Goal: Task Accomplishment & Management: Complete application form

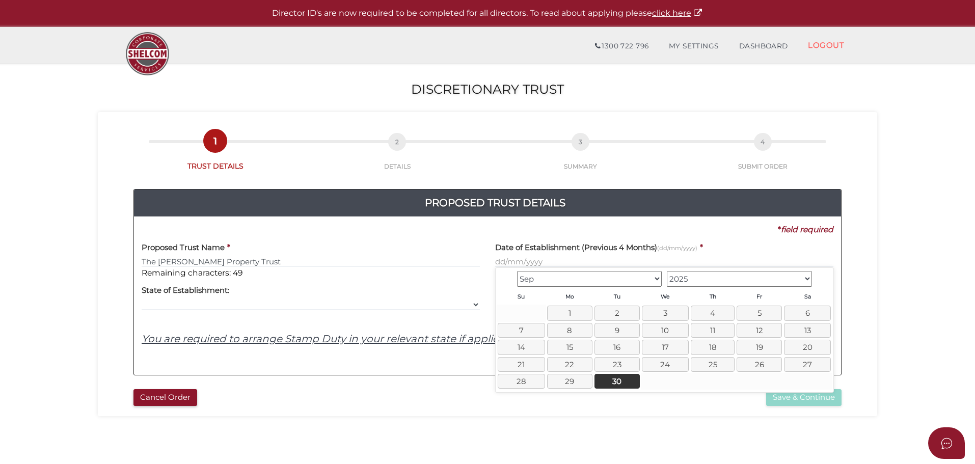
select select
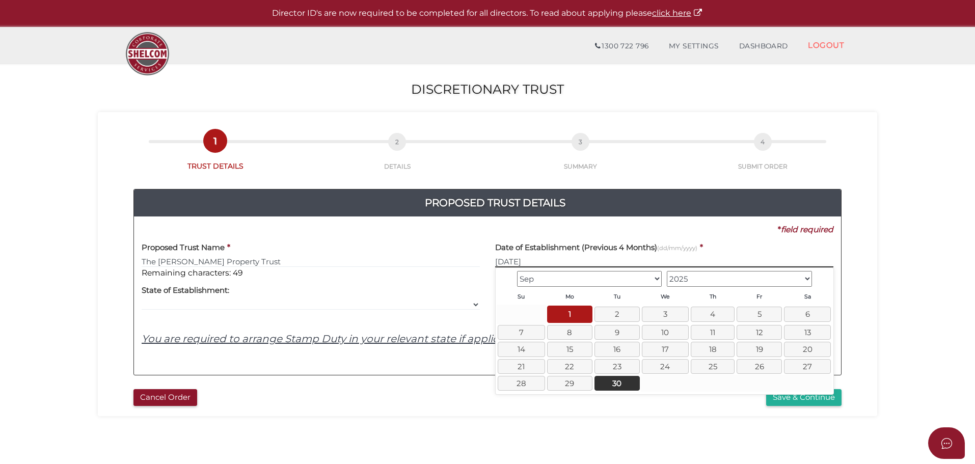
type input "01/09/2025"
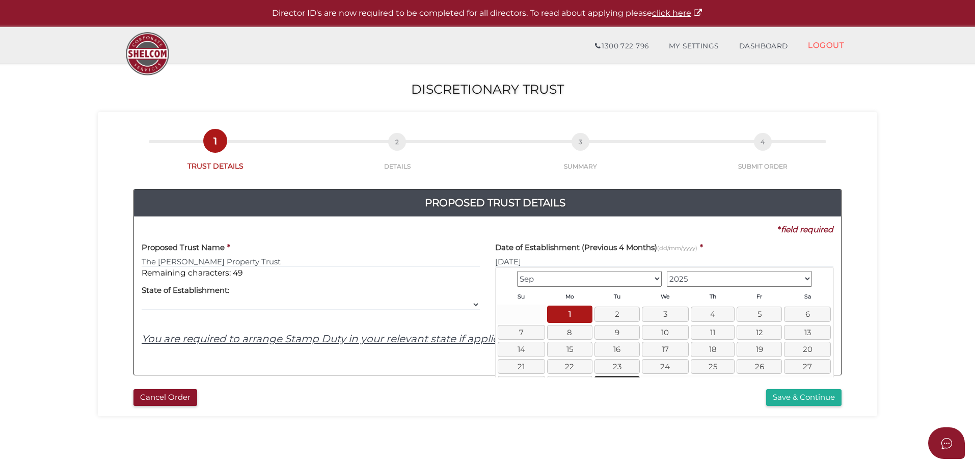
click at [919, 333] on section "Discretionary Trust a1d3a3856b12d90cfb3119c7f5534981 1 TRUST DETAILS 2 DETAILS …" at bounding box center [487, 379] width 975 height 633
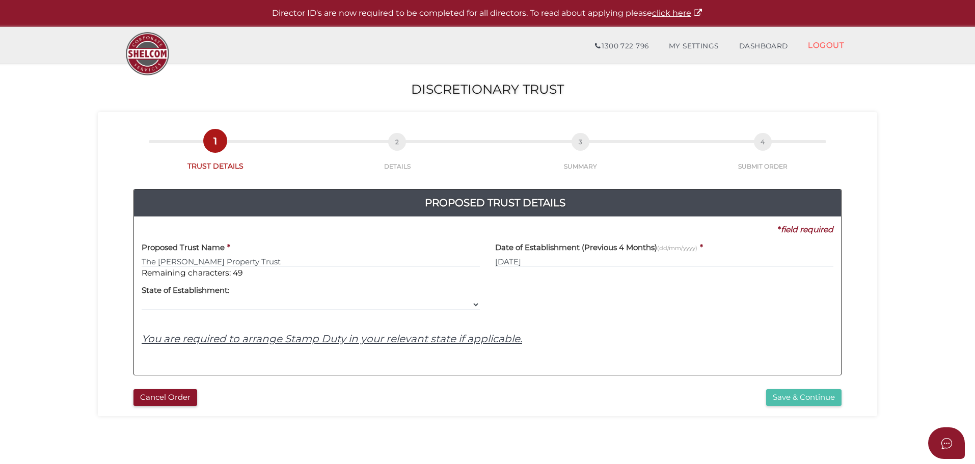
click at [814, 401] on button "Save & Continue" at bounding box center [803, 397] width 75 height 17
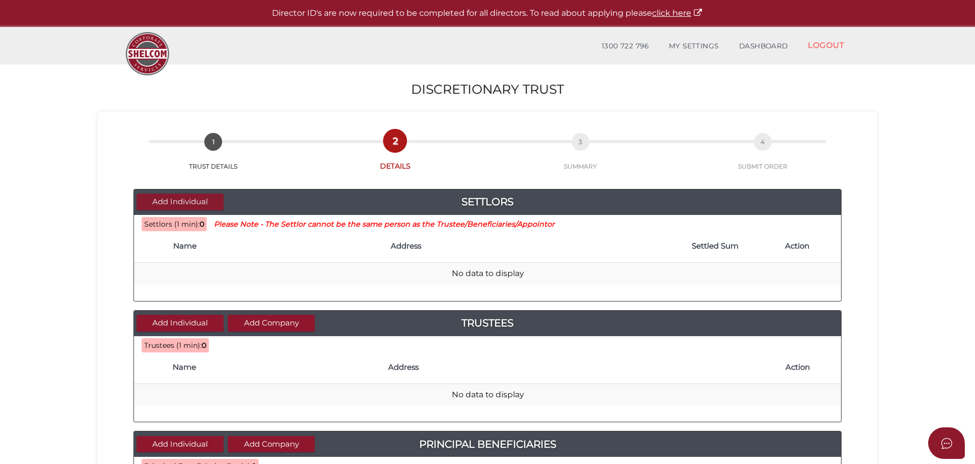
click at [172, 200] on button "Add Individual" at bounding box center [180, 202] width 87 height 17
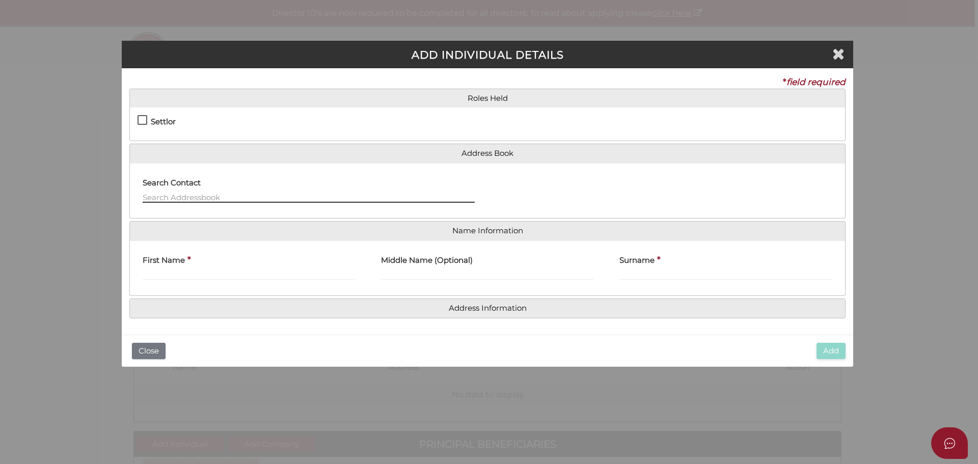
click at [172, 200] on input "text" at bounding box center [309, 197] width 332 height 11
type input "Linda Battye"
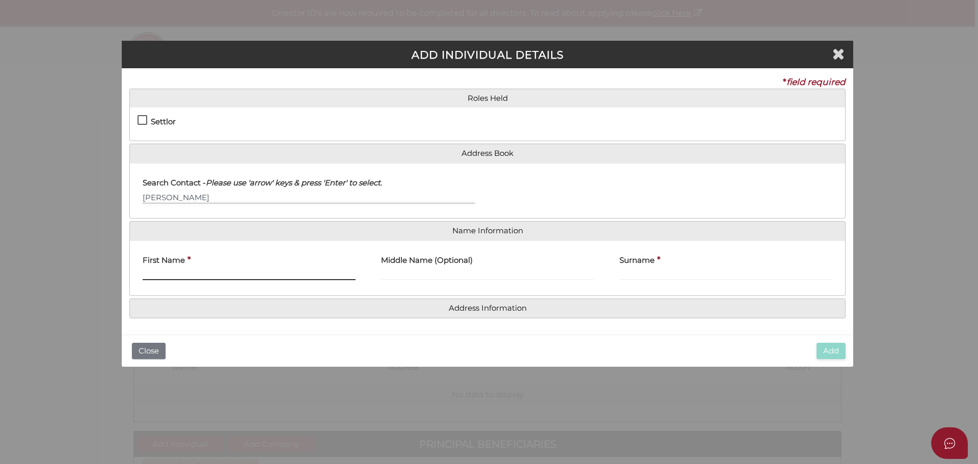
click at [198, 279] on input "First Name" at bounding box center [249, 274] width 213 height 11
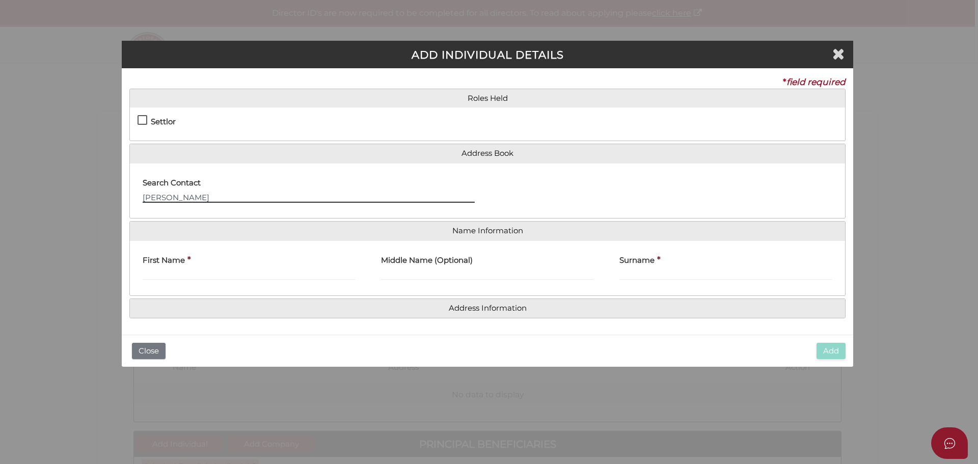
drag, startPoint x: 199, startPoint y: 197, endPoint x: 24, endPoint y: 138, distance: 184.4
click at [24, 138] on div "ADD INDIVIDUAL DETAILS * field required Roles Held Settlor Trustee Principal Be…" at bounding box center [489, 232] width 978 height 464
click at [188, 273] on input "First Name" at bounding box center [249, 274] width 213 height 11
type input "Linda"
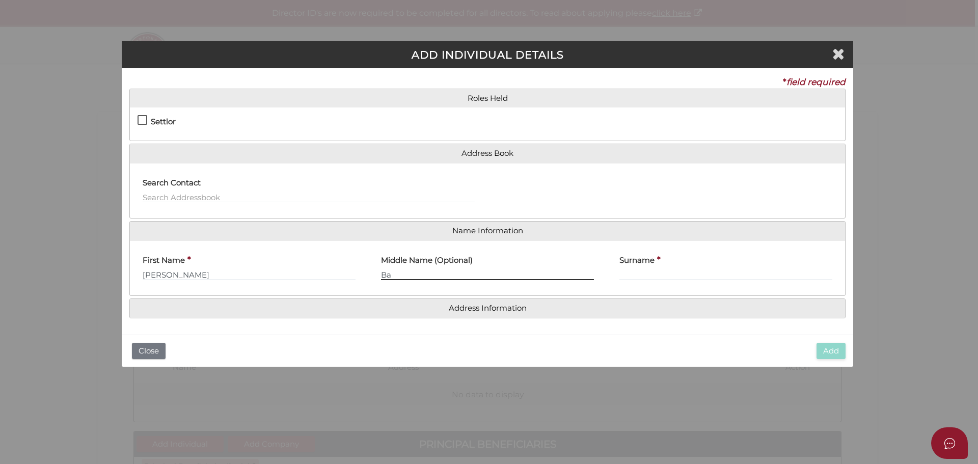
type input "B"
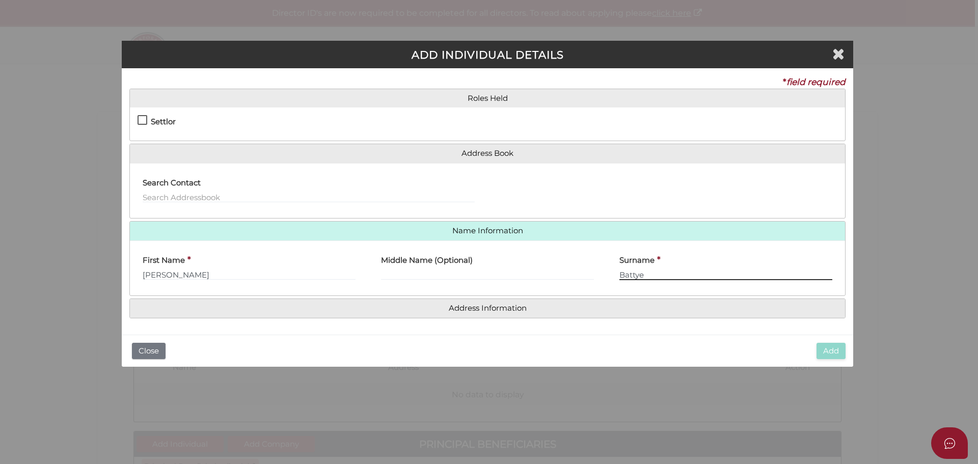
type input "Battye"
click at [557, 341] on div "Add Close" at bounding box center [487, 351] width 731 height 33
click at [143, 119] on label "Settlor" at bounding box center [157, 124] width 38 height 13
checkbox input "true"
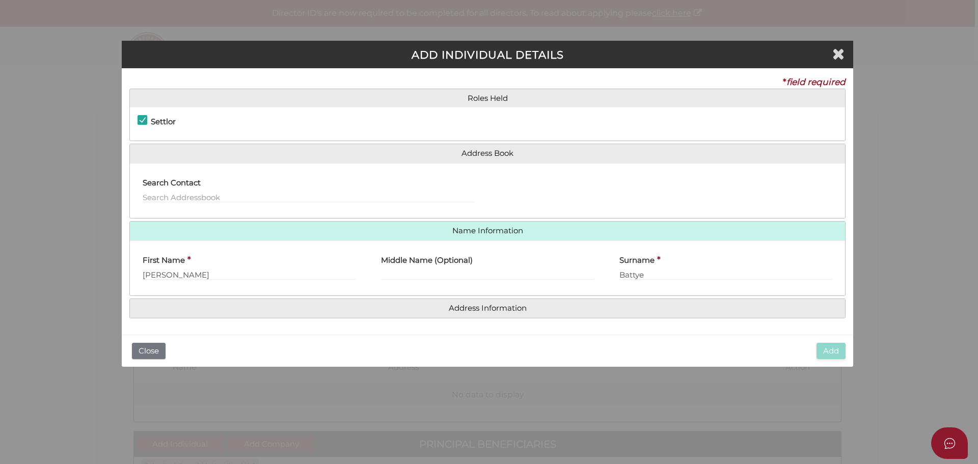
type input "10"
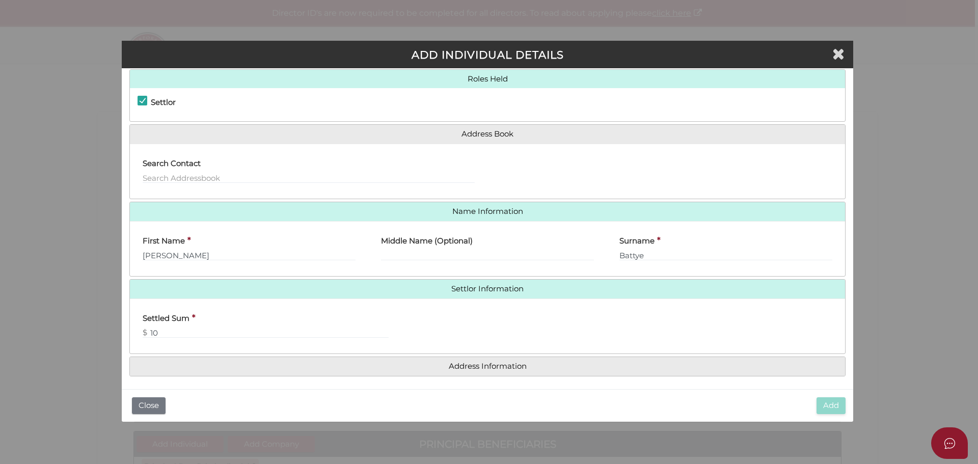
scroll to position [23, 0]
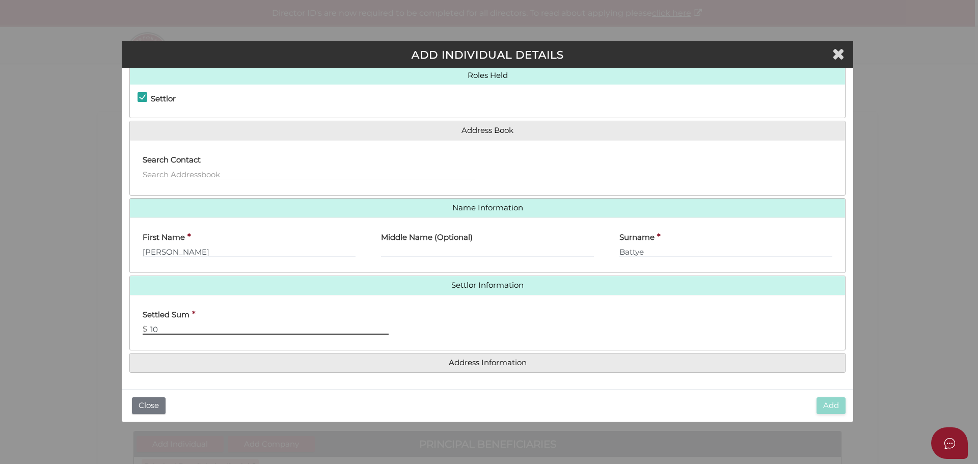
click at [200, 326] on input "10" at bounding box center [266, 328] width 246 height 11
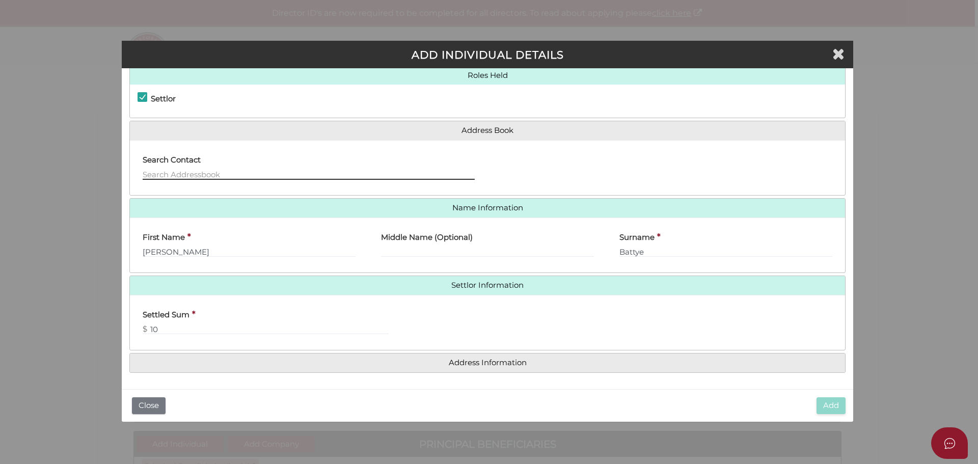
click at [227, 176] on input "text" at bounding box center [309, 174] width 332 height 11
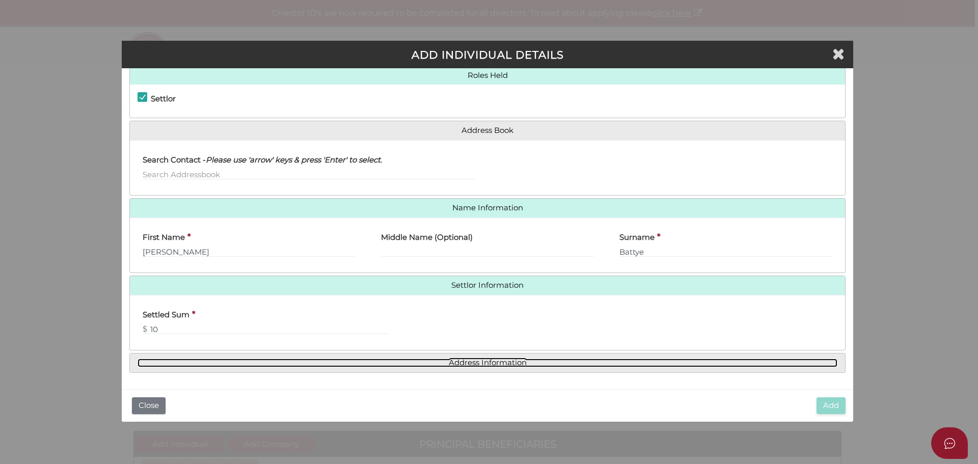
click at [457, 364] on link "Address Information" at bounding box center [488, 363] width 700 height 9
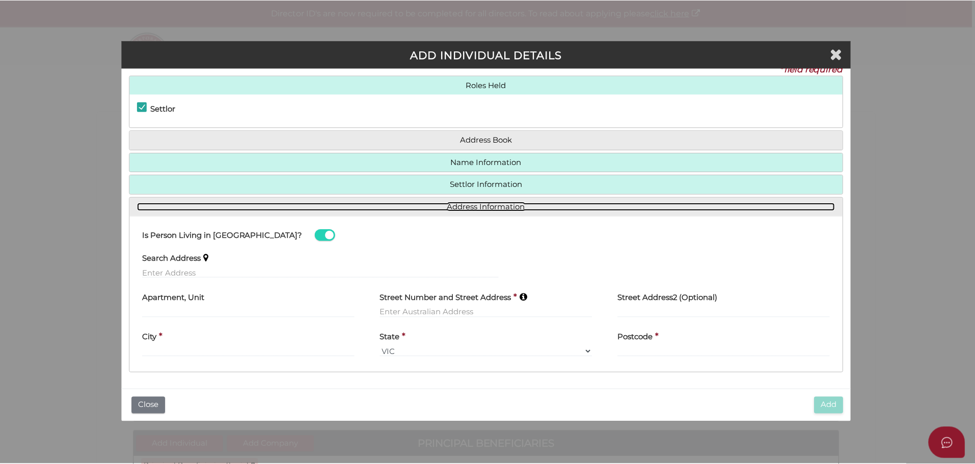
scroll to position [13, 0]
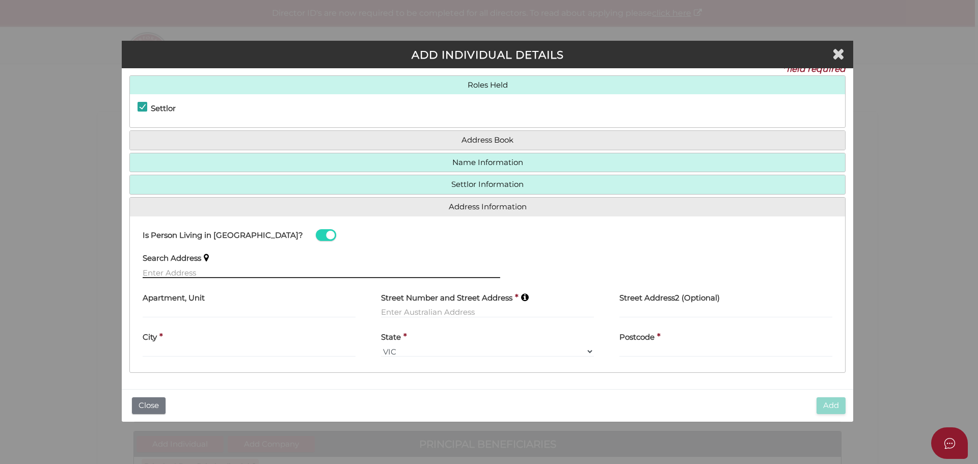
click at [219, 274] on input "text" at bounding box center [322, 272] width 358 height 11
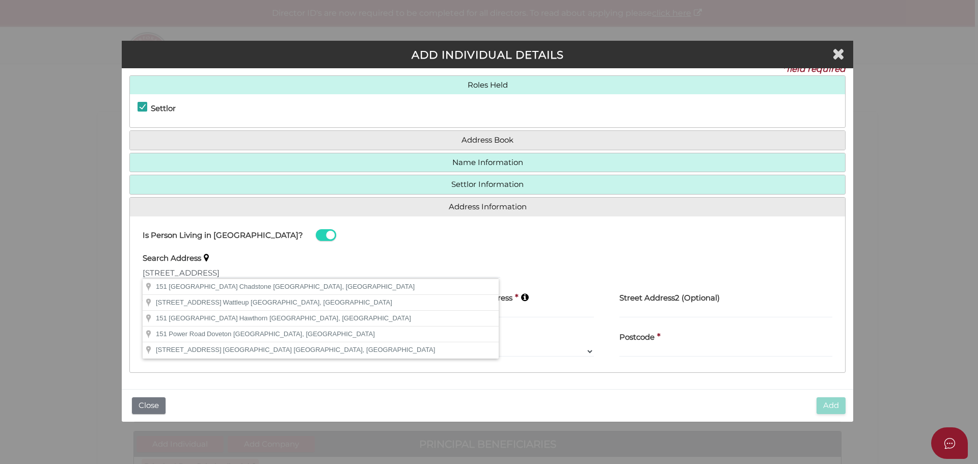
type input "151 Power Avenue, Chadstone VIC, Australia"
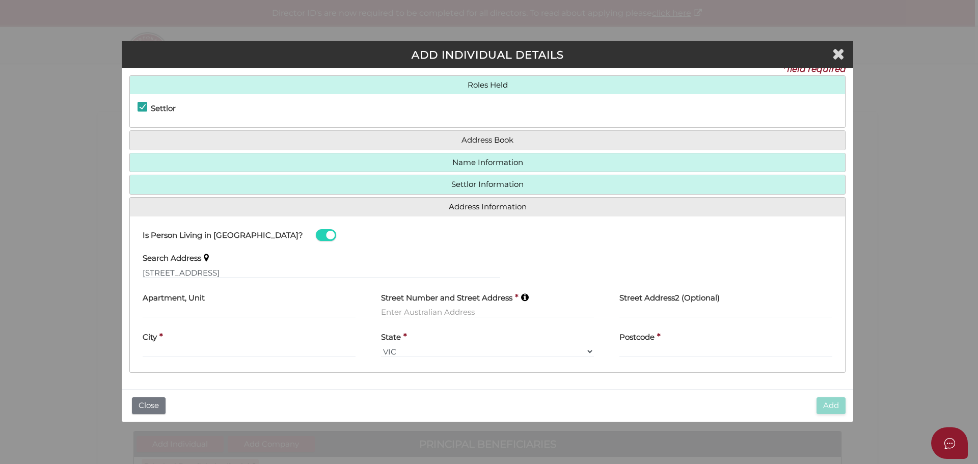
type input "151 Power Avenue"
type input "Chadstone"
select select "VIC"
type input "3148"
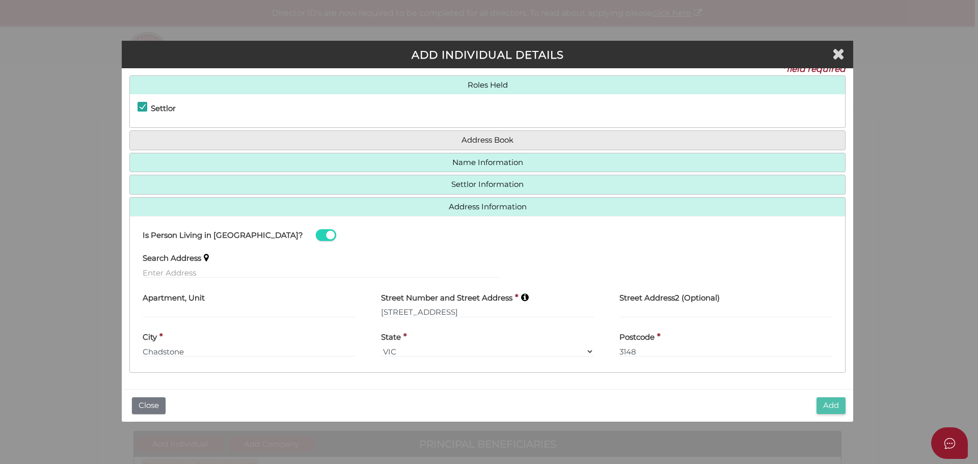
click at [825, 412] on button "Add" at bounding box center [831, 405] width 29 height 17
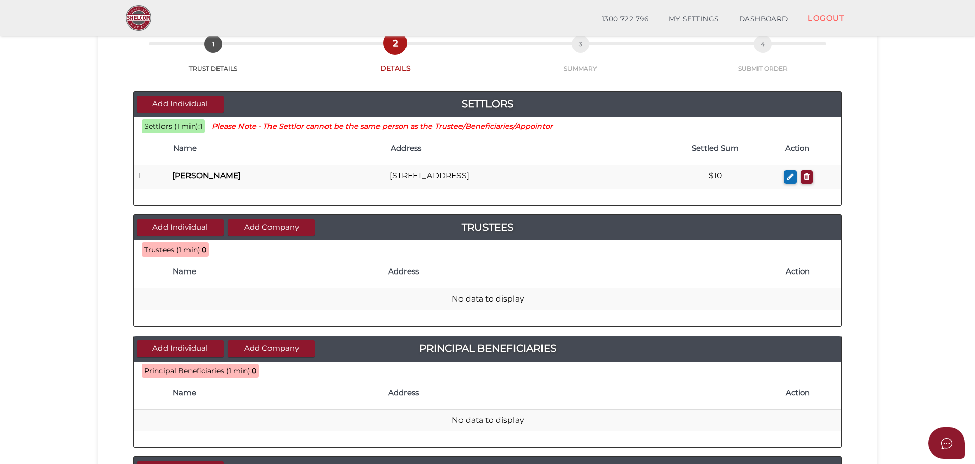
scroll to position [65, 0]
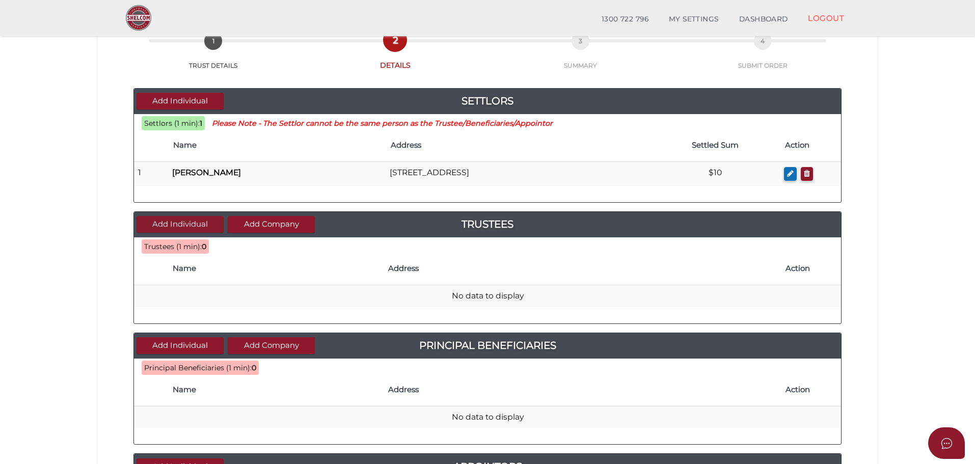
click at [187, 227] on button "Add Individual" at bounding box center [180, 224] width 87 height 17
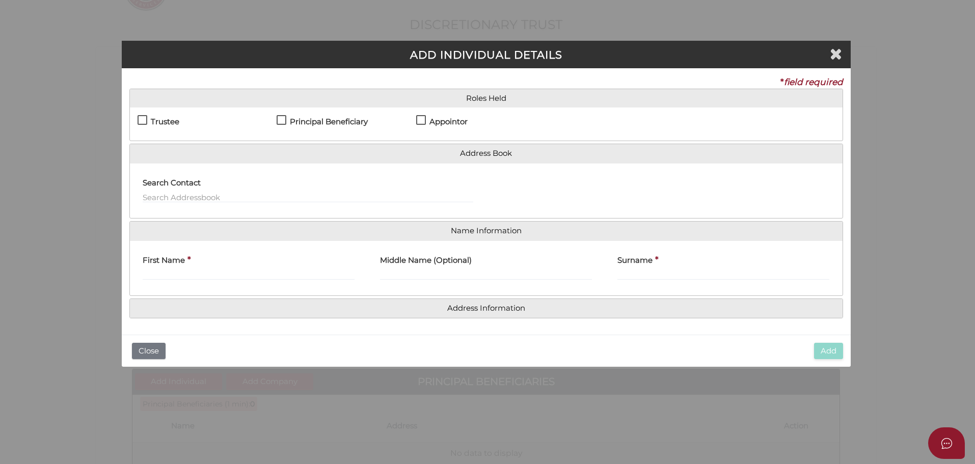
scroll to position [0, 0]
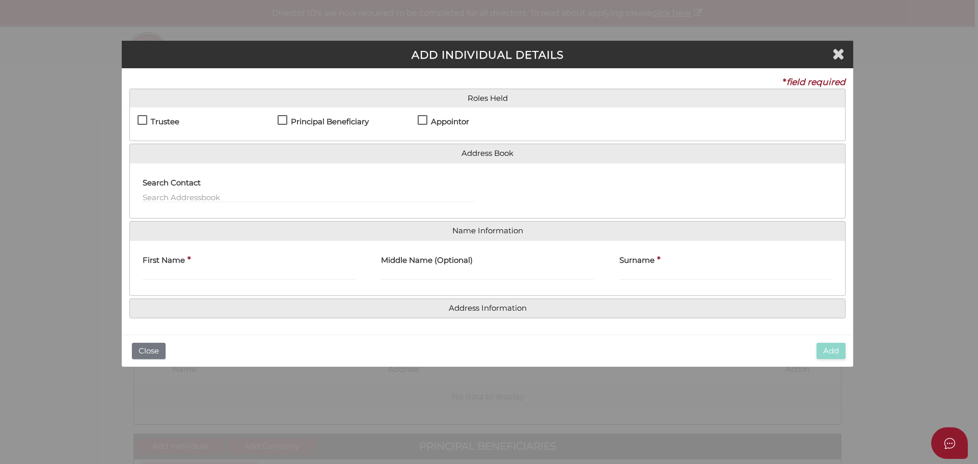
click at [142, 120] on label "Trustee" at bounding box center [159, 124] width 42 height 13
checkbox input "true"
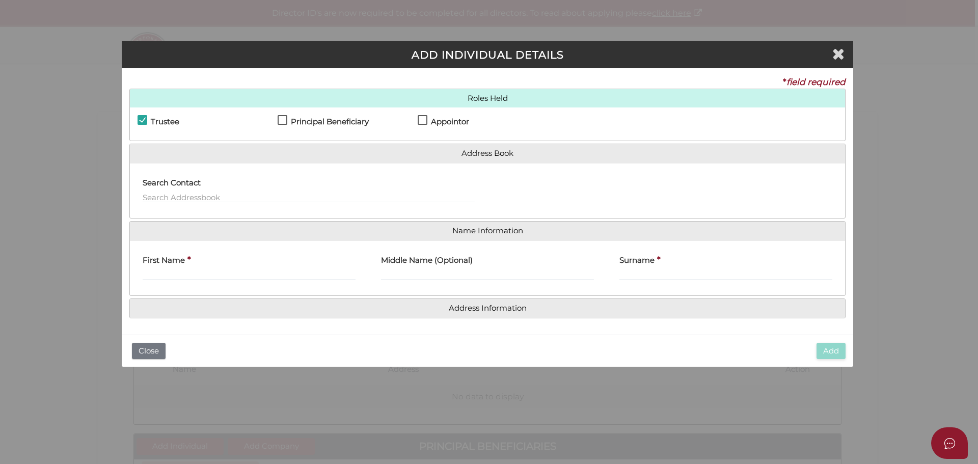
click at [284, 121] on label "Principal Beneficiary" at bounding box center [323, 124] width 91 height 13
checkbox input "true"
click at [420, 119] on label "Appointor" at bounding box center [443, 124] width 51 height 13
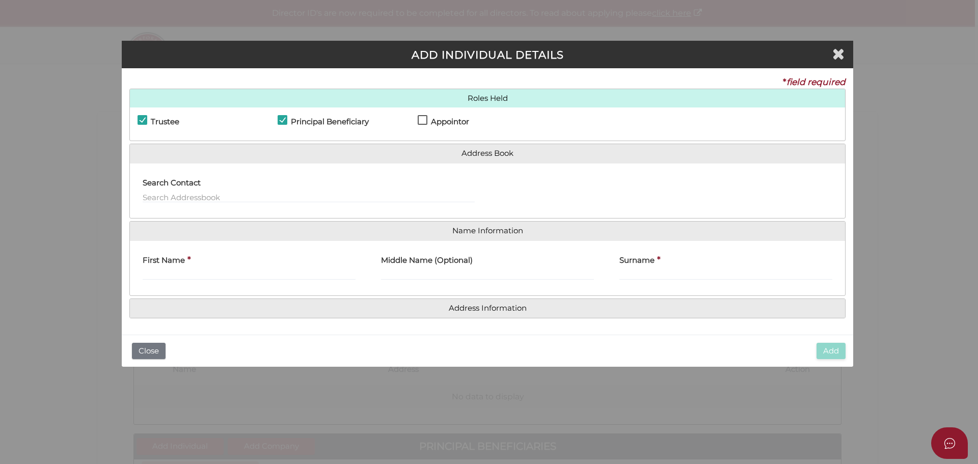
checkbox input "true"
click at [175, 275] on input "First Name" at bounding box center [249, 274] width 213 height 11
type input "Kristy"
type input "Louise"
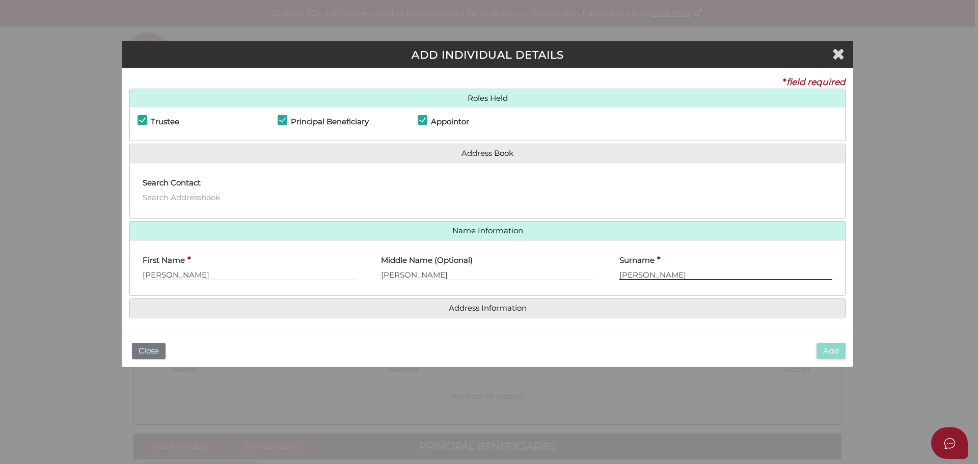
type input "Flett"
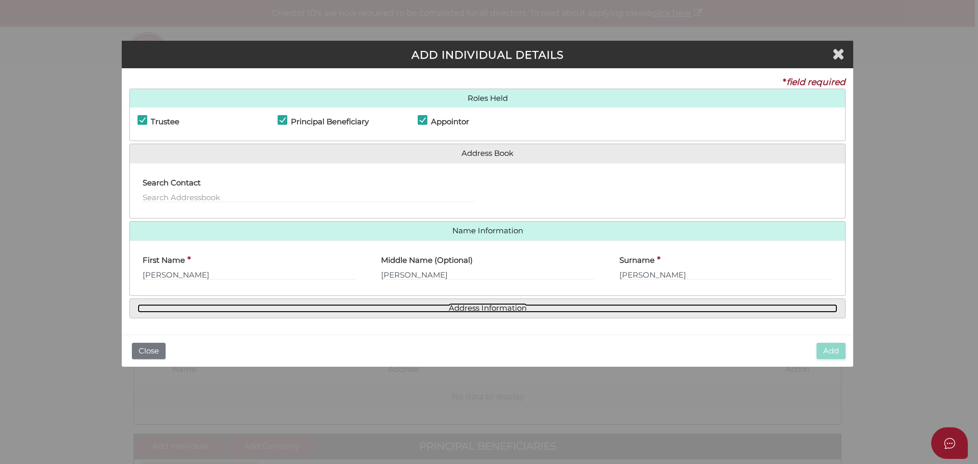
click at [469, 311] on link "Address Information" at bounding box center [488, 308] width 700 height 9
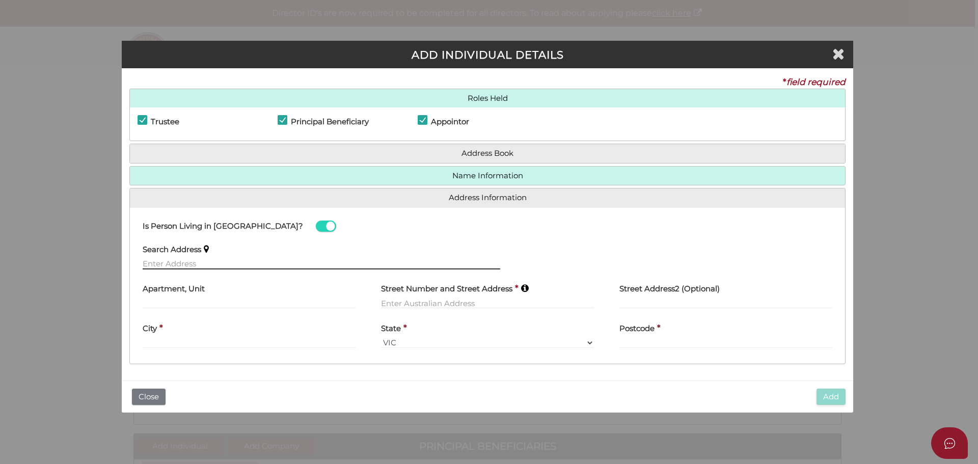
click at [169, 263] on input "text" at bounding box center [322, 263] width 358 height 11
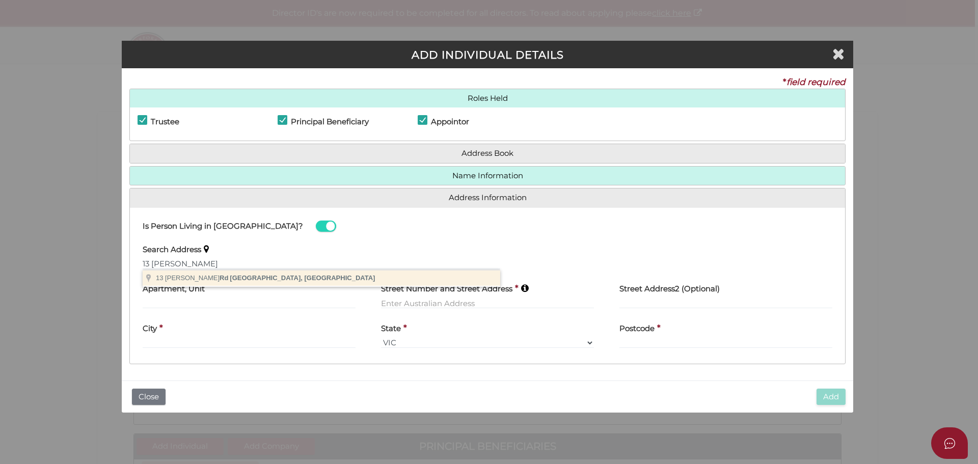
type input "13 Harberts Rd, Don Valley VIC, Australia"
type input "13 Harberts Road"
type input "Don Valley"
select select "VIC"
type input "3139"
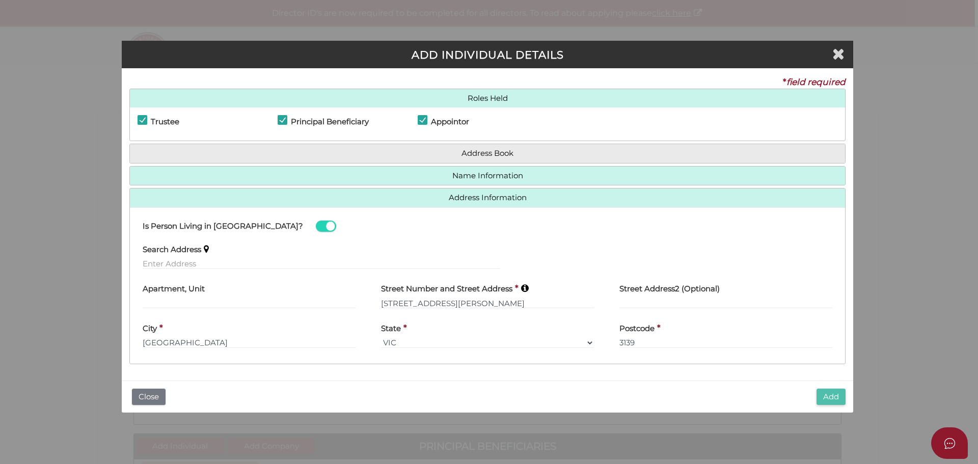
click at [835, 399] on button "Add" at bounding box center [831, 397] width 29 height 17
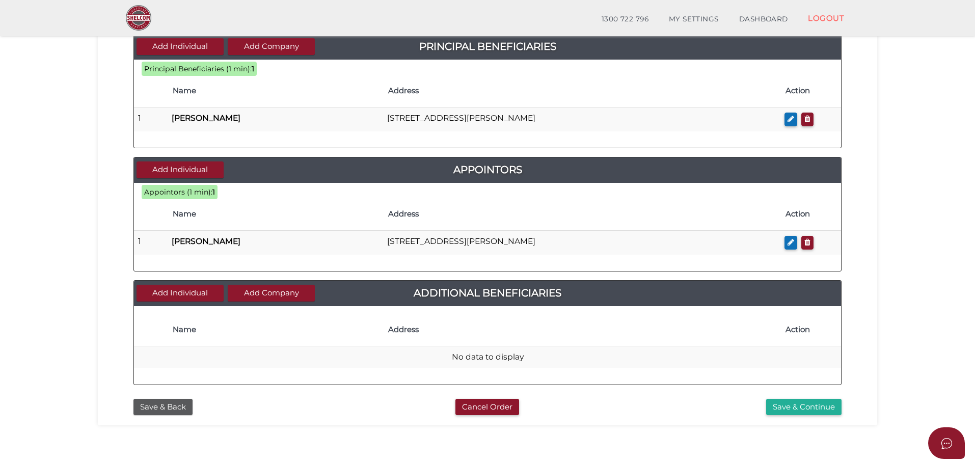
scroll to position [375, 0]
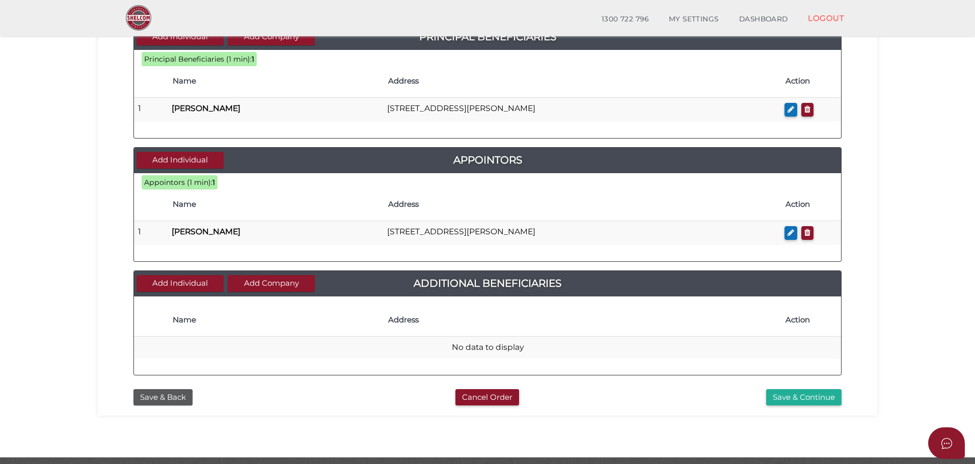
click at [183, 292] on div "Add Company Add Individual Additional Beneficiaries" at bounding box center [487, 283] width 707 height 25
click at [184, 284] on button "Add Individual" at bounding box center [180, 283] width 87 height 17
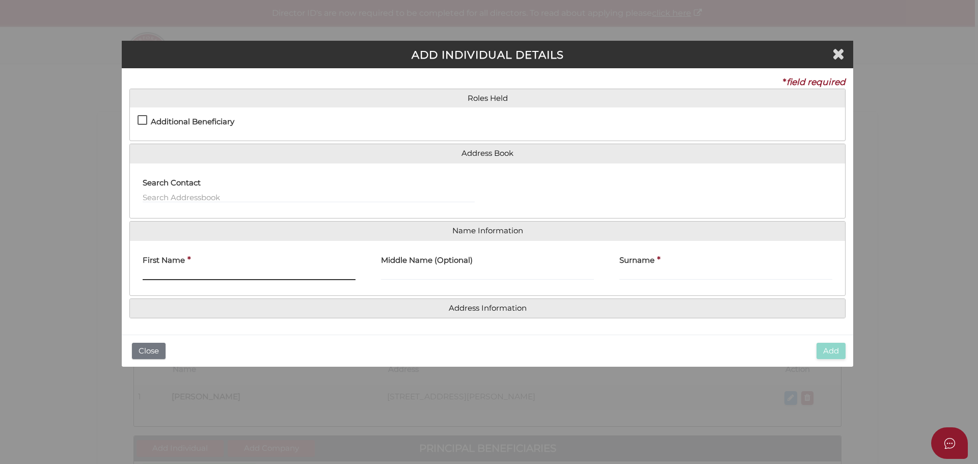
click at [186, 275] on input "First Name" at bounding box center [249, 274] width 213 height 11
type input "Dash"
type input "William"
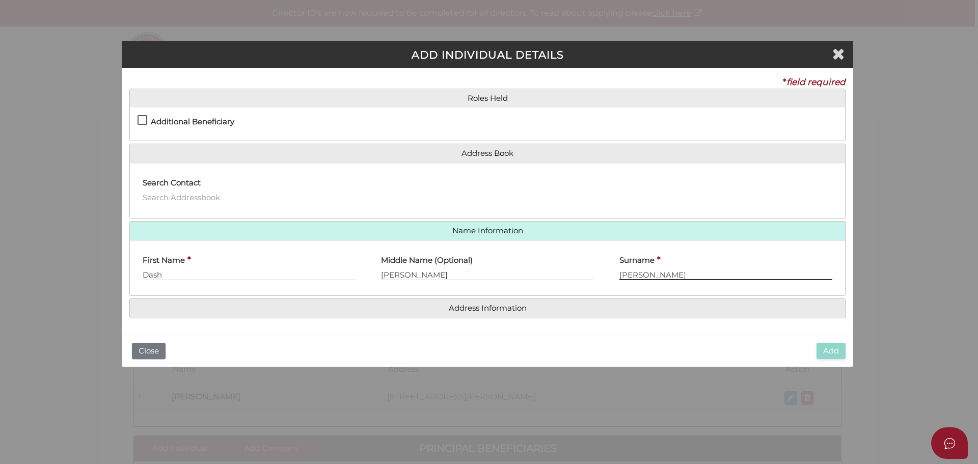
type input "Flett"
click at [467, 296] on div "Roles Held Settlor Trustee Principal Beneficiary Appointor Additional Beneficia…" at bounding box center [487, 204] width 716 height 230
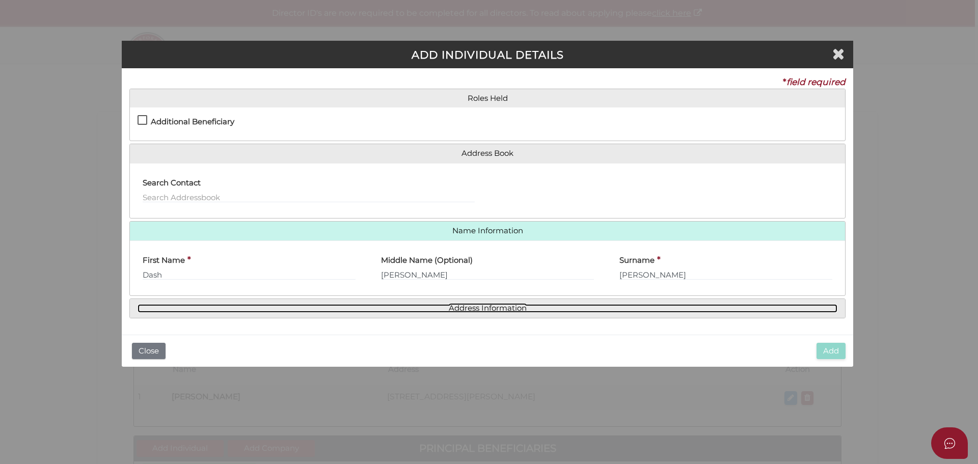
click at [467, 307] on link "Address Information" at bounding box center [488, 308] width 700 height 9
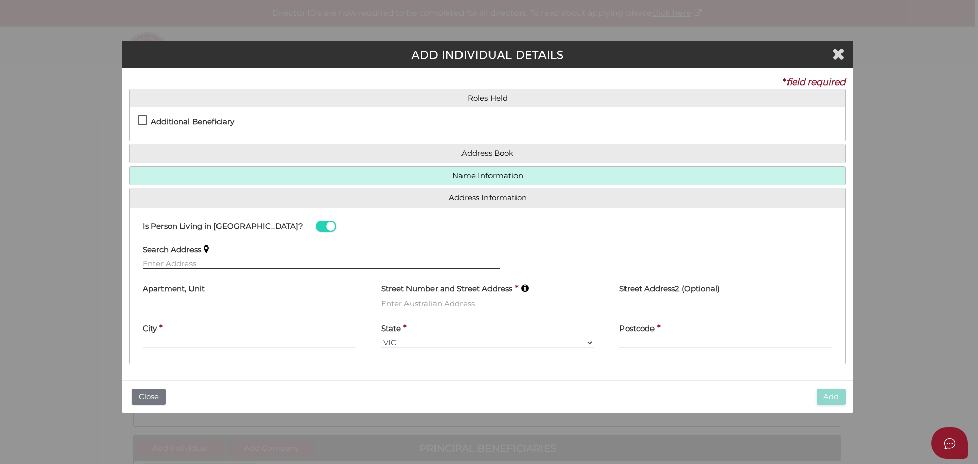
click at [210, 259] on input "text" at bounding box center [322, 263] width 358 height 11
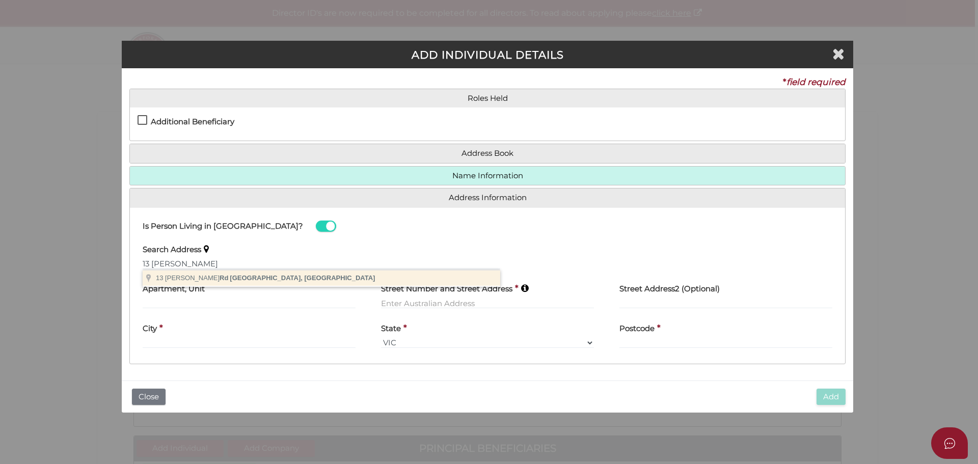
type input "13 Harberts Rd, Don Valley VIC, Australia"
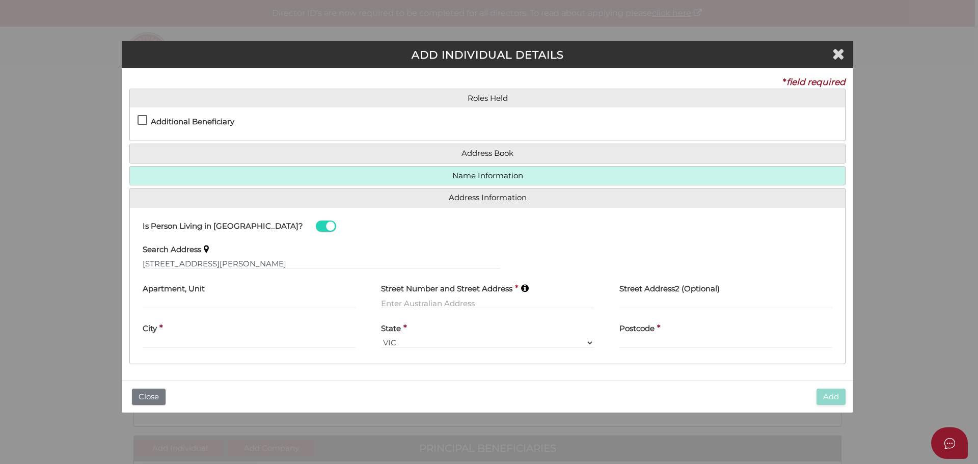
type input "13 Harberts Road"
type input "Don Valley"
select select "VIC"
type input "3139"
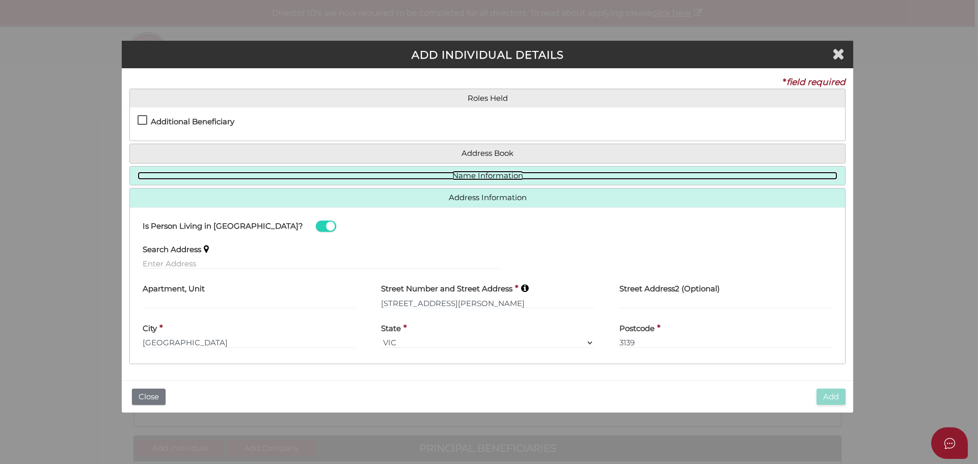
click at [459, 176] on link "Name Information" at bounding box center [488, 176] width 700 height 9
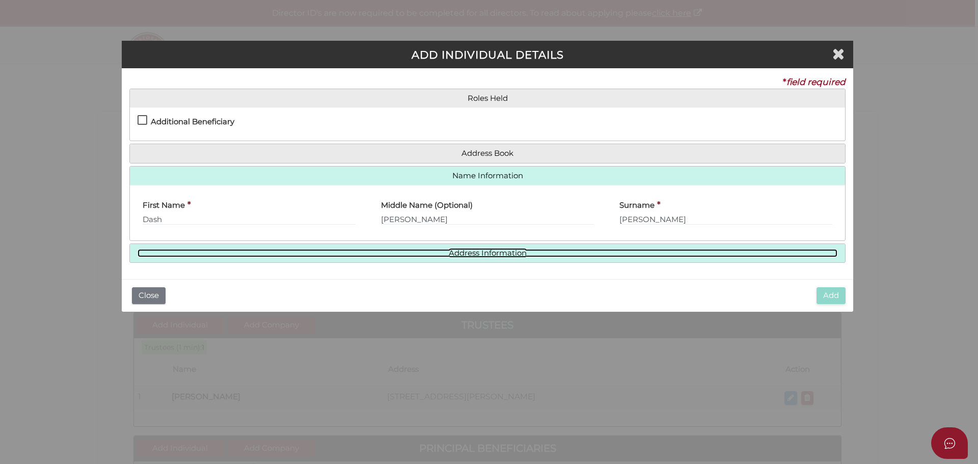
click at [489, 256] on link "Address Information" at bounding box center [488, 253] width 700 height 9
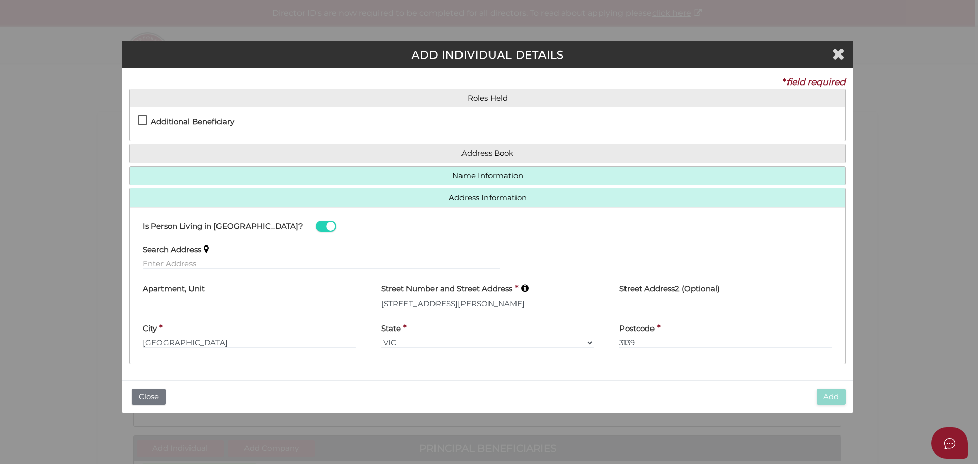
click at [144, 121] on label "Additional Beneficiary" at bounding box center [186, 124] width 97 height 13
checkbox input "true"
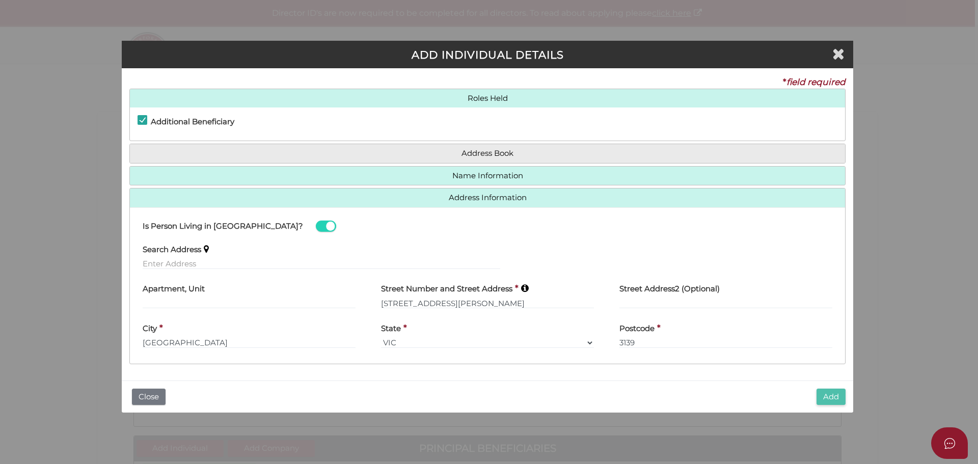
click at [836, 392] on button "Add" at bounding box center [831, 397] width 29 height 17
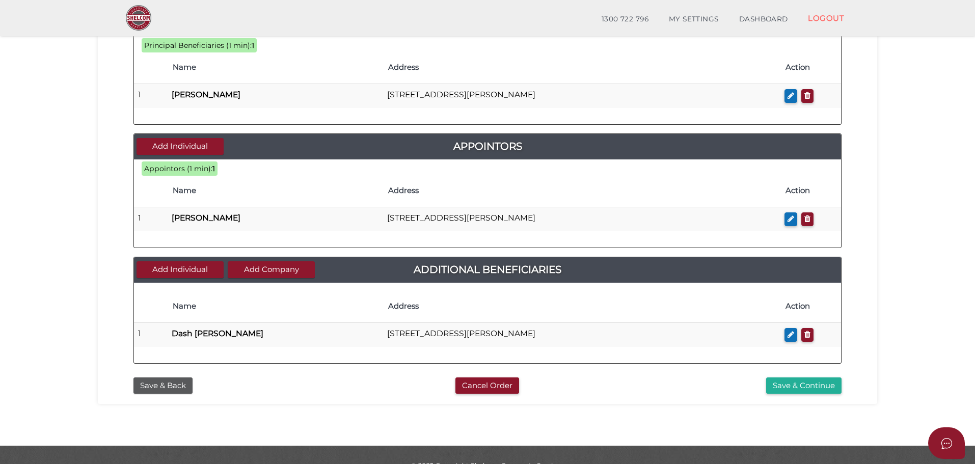
scroll to position [410, 0]
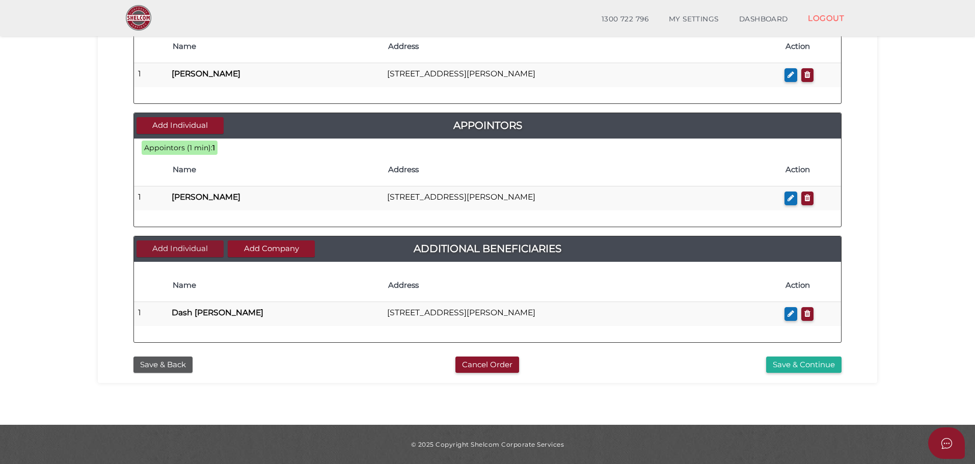
click at [160, 254] on button "Add Individual" at bounding box center [180, 248] width 87 height 17
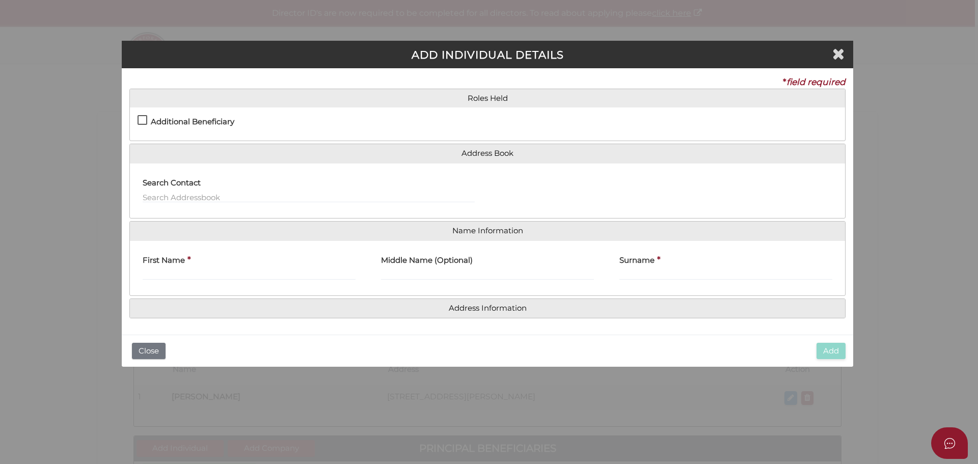
click at [141, 119] on label "Additional Beneficiary" at bounding box center [186, 124] width 97 height 13
checkbox input "true"
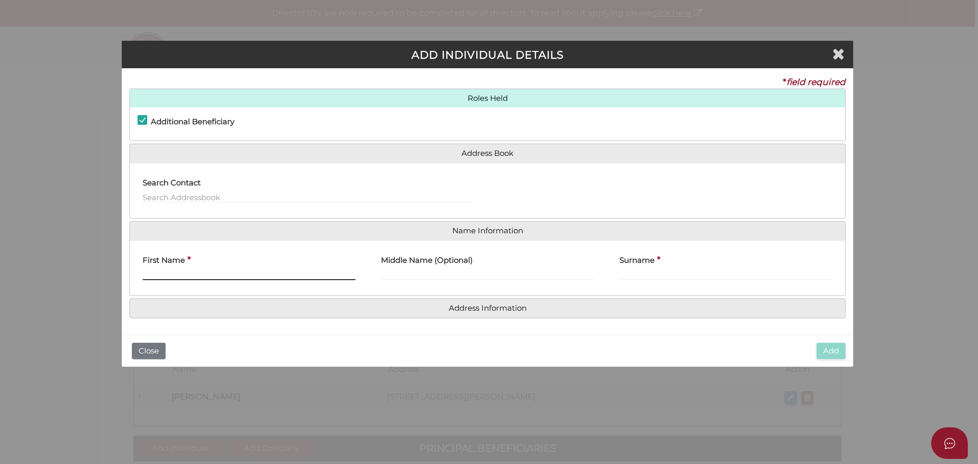
click at [165, 271] on input "First Name" at bounding box center [249, 274] width 213 height 11
type input "Hayley"
type input "Jean"
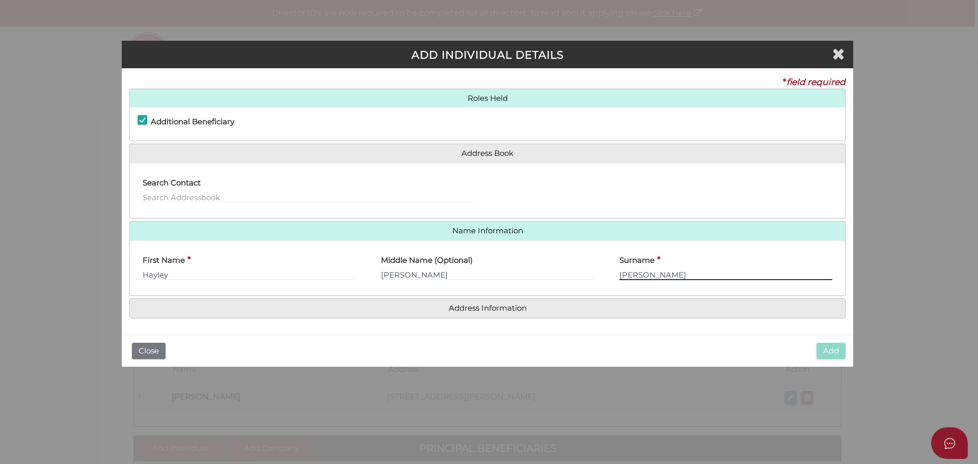
type input "Flett"
click at [475, 314] on h4 "Address Information" at bounding box center [487, 308] width 715 height 19
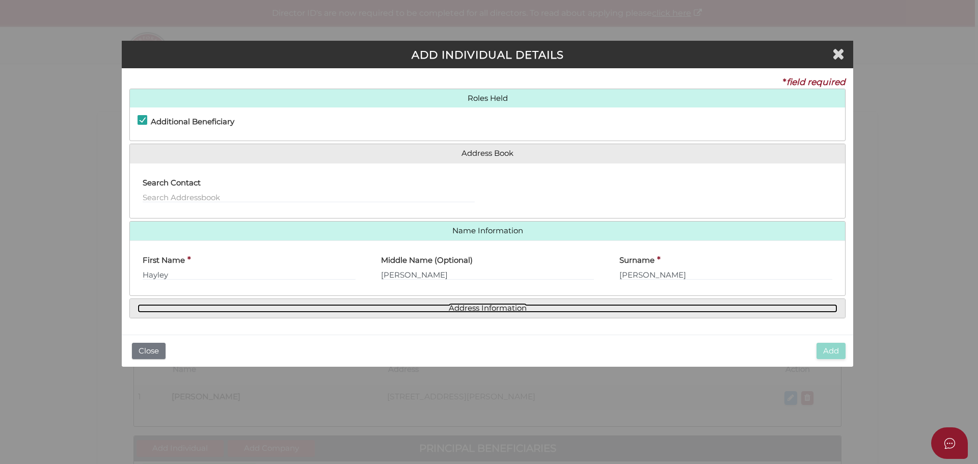
click at [475, 310] on link "Address Information" at bounding box center [488, 308] width 700 height 9
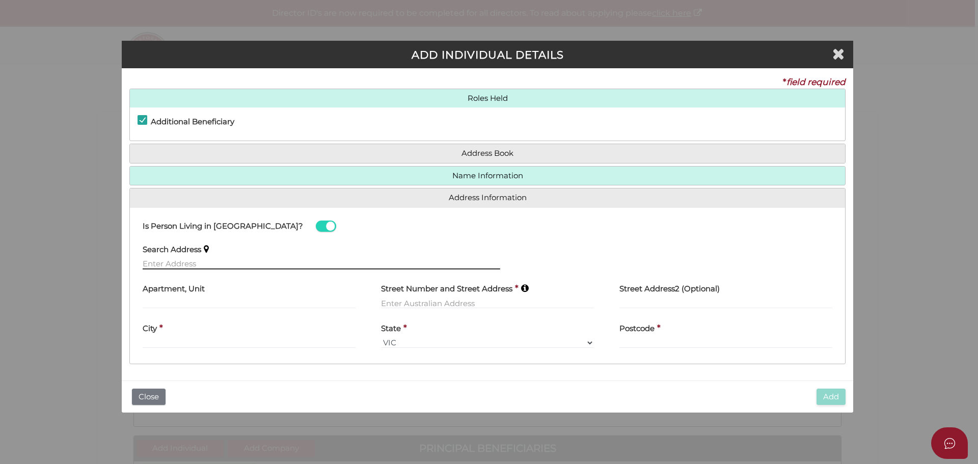
click at [168, 260] on input "text" at bounding box center [322, 263] width 358 height 11
drag, startPoint x: 191, startPoint y: 260, endPoint x: 154, endPoint y: 267, distance: 37.8
click at [154, 267] on input "13 HaRBET" at bounding box center [322, 263] width 358 height 11
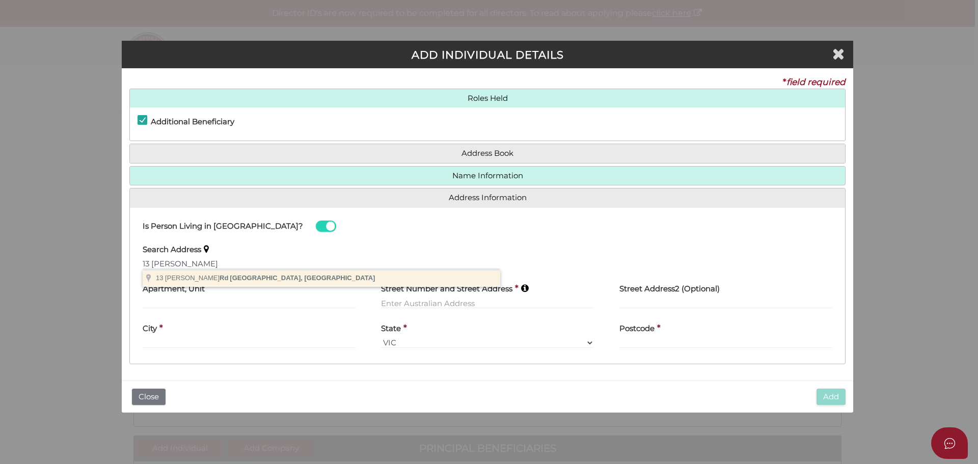
type input "13 Harberts Rd, Don Valley VIC, Australia"
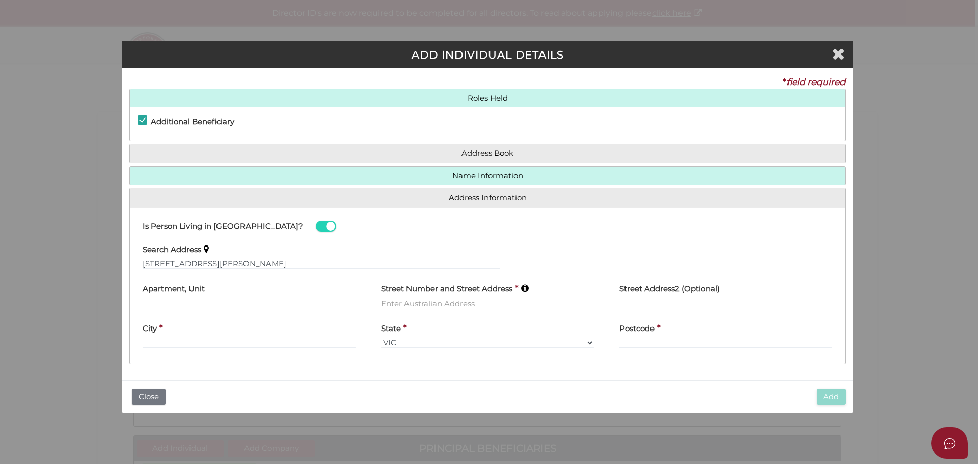
type input "13 Harberts Road"
type input "Don Valley"
select select "VIC"
type input "3139"
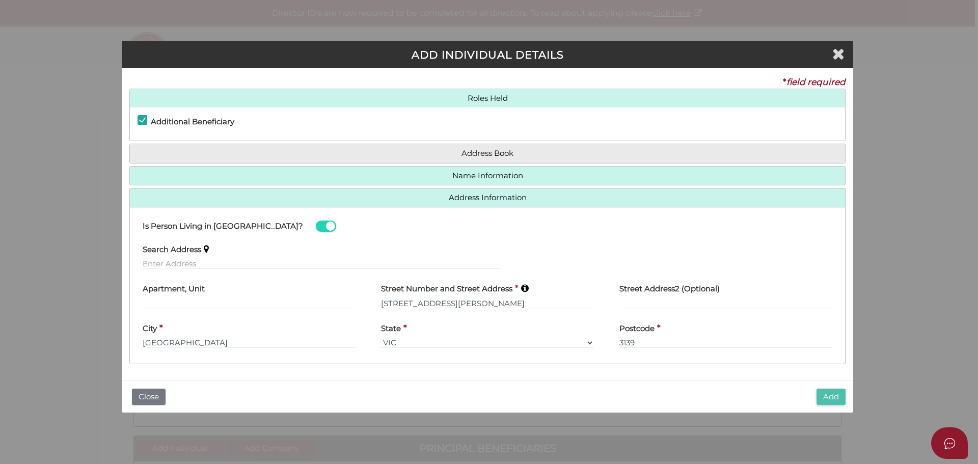
click at [838, 400] on button "Add" at bounding box center [831, 397] width 29 height 17
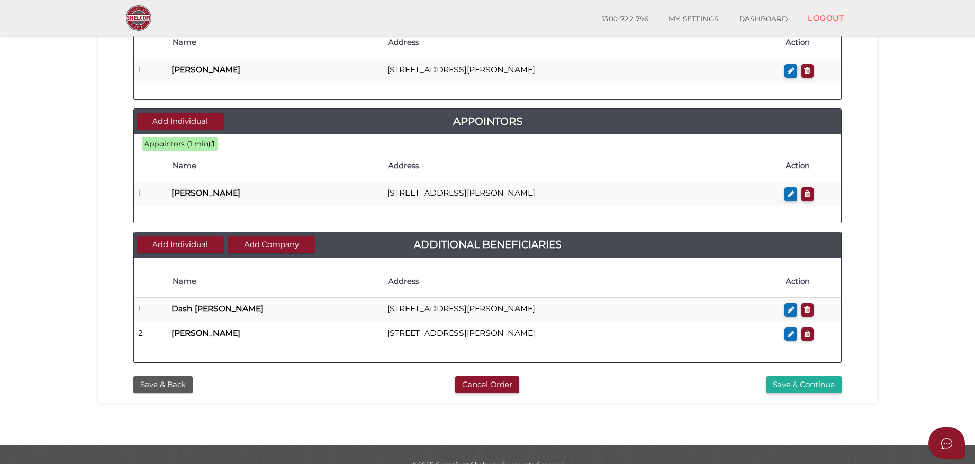
scroll to position [434, 0]
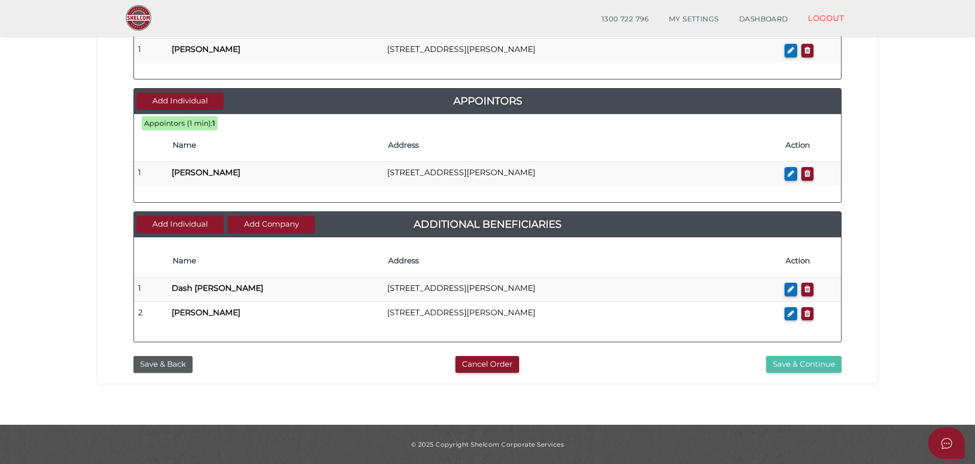
click at [811, 369] on button "Save & Continue" at bounding box center [803, 364] width 75 height 17
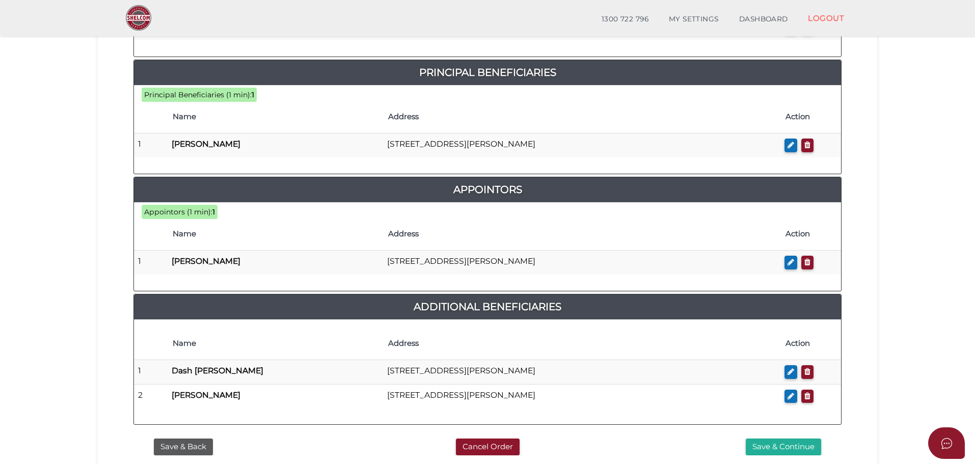
scroll to position [536, 0]
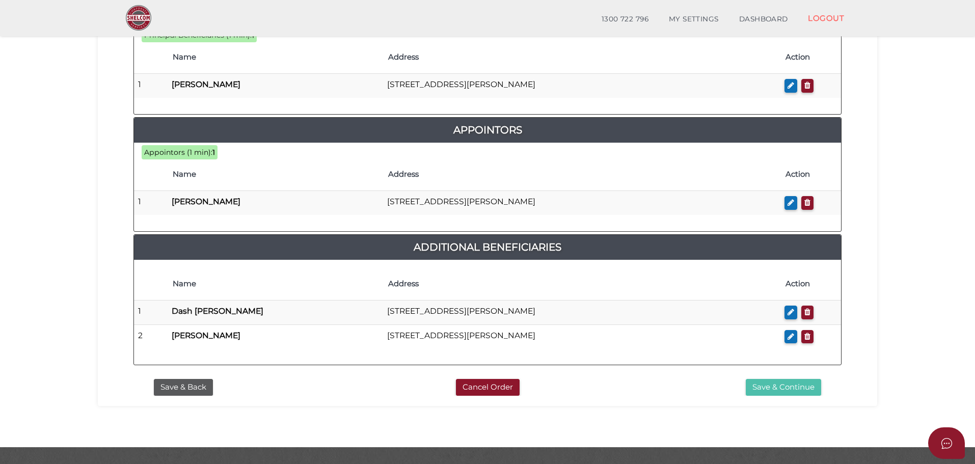
click at [789, 379] on button "Save & Continue" at bounding box center [783, 387] width 75 height 17
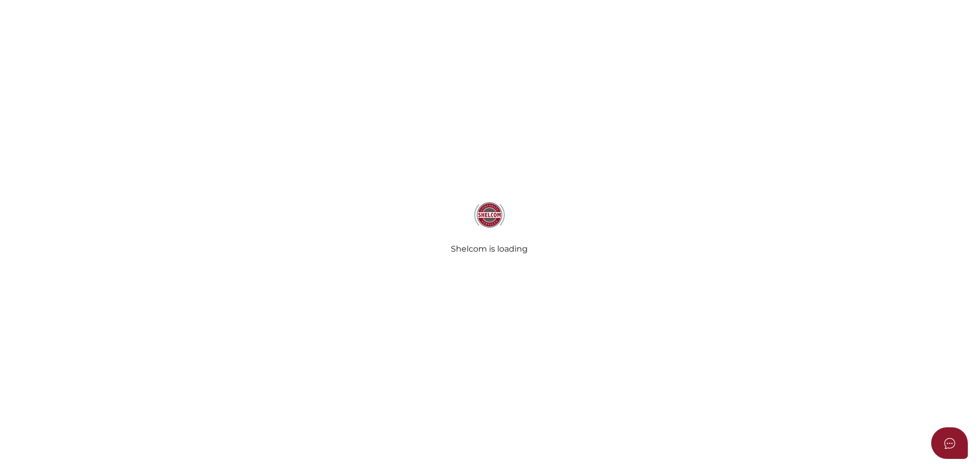
select select "Comb Binding"
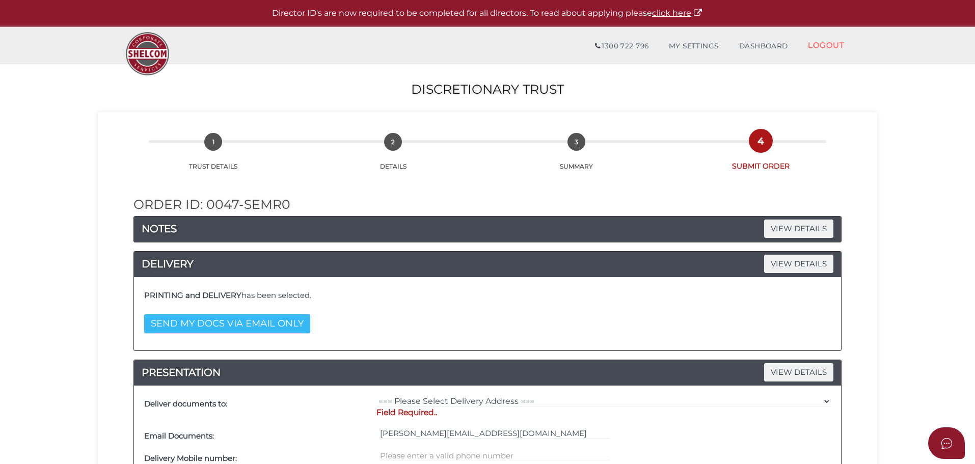
click at [276, 328] on button "SEND MY DOCS VIA EMAIL ONLY" at bounding box center [227, 323] width 166 height 19
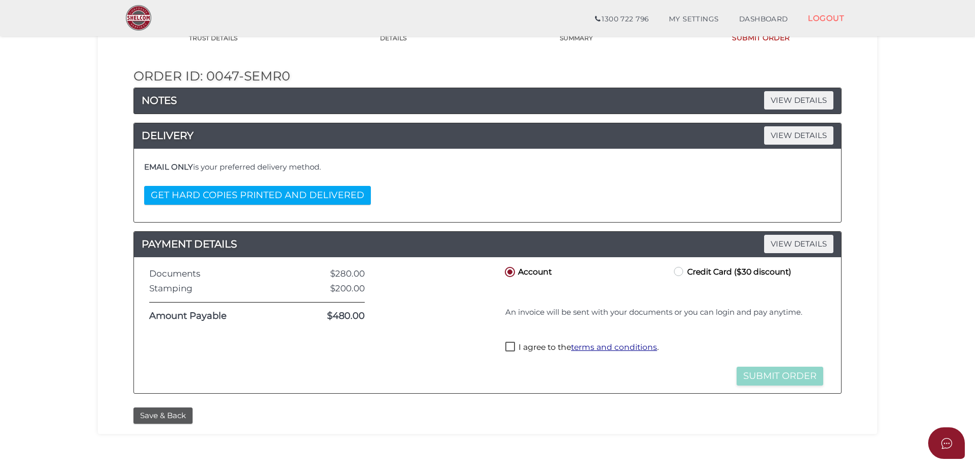
scroll to position [92, 0]
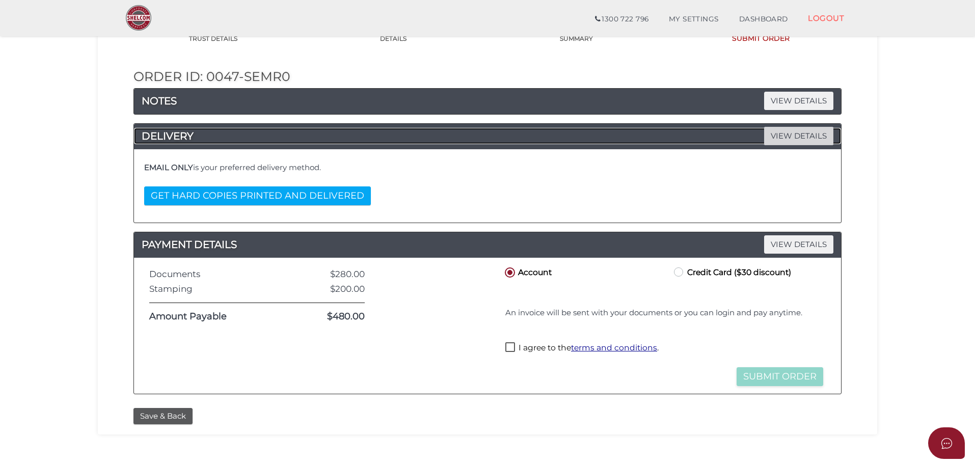
click at [795, 136] on span "VIEW DETAILS" at bounding box center [798, 136] width 69 height 18
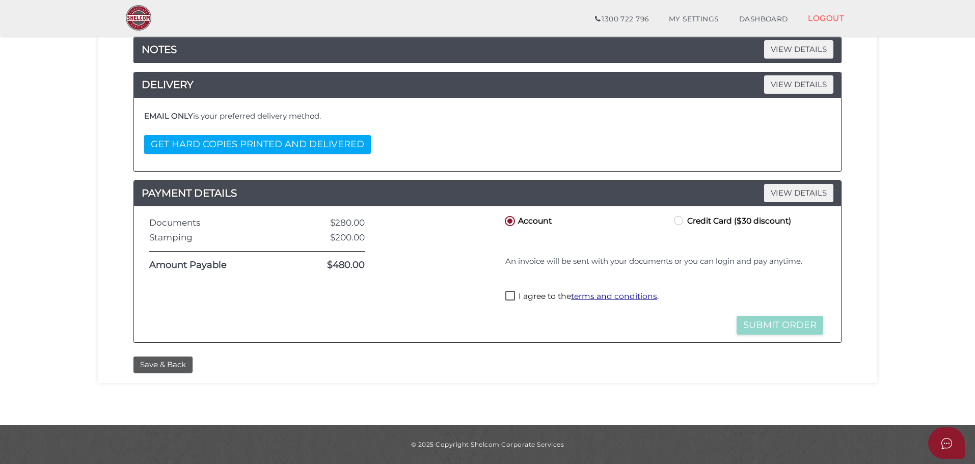
click at [511, 296] on label "I agree to the terms and conditions ." at bounding box center [581, 297] width 153 height 13
checkbox input "true"
click at [773, 327] on button "Submit Order" at bounding box center [780, 325] width 87 height 19
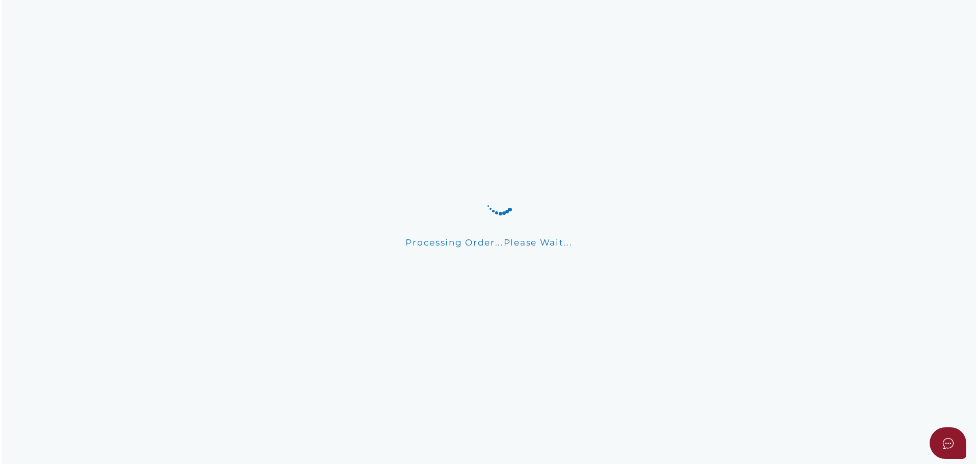
scroll to position [0, 0]
